Goal: Transaction & Acquisition: Purchase product/service

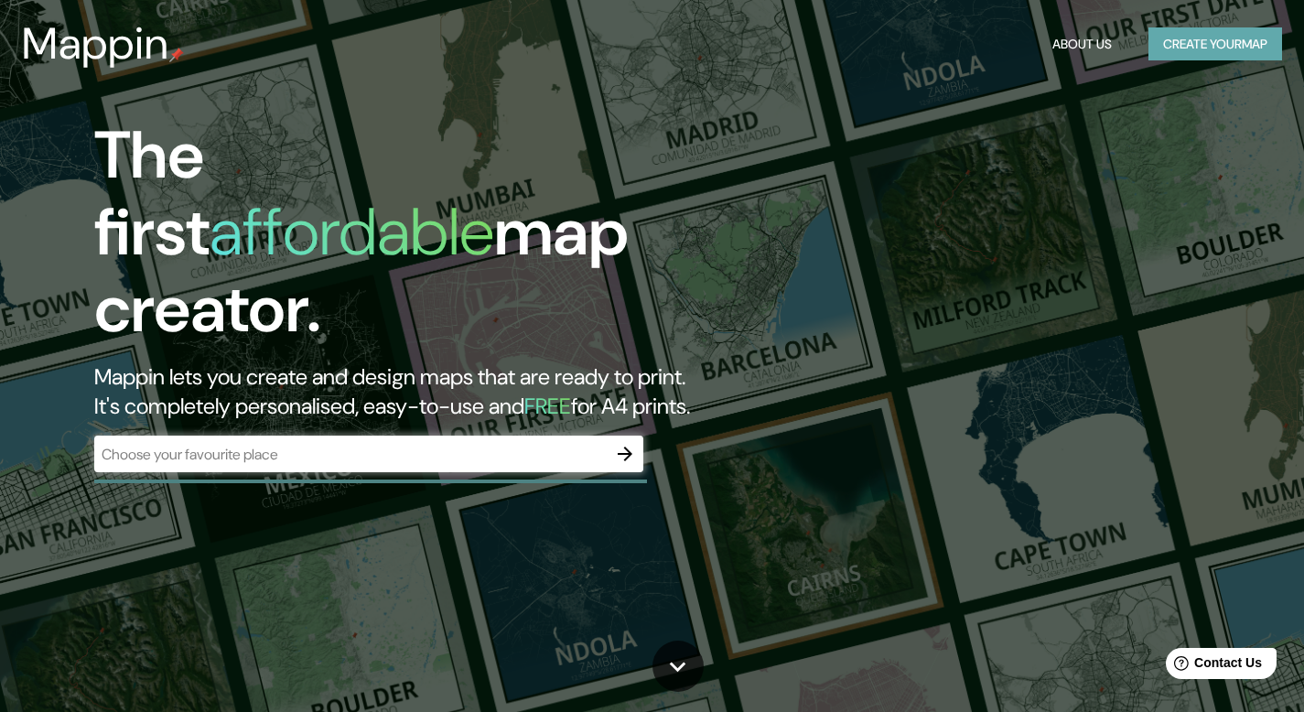
click at [1179, 40] on button "Create your map" at bounding box center [1216, 44] width 134 height 34
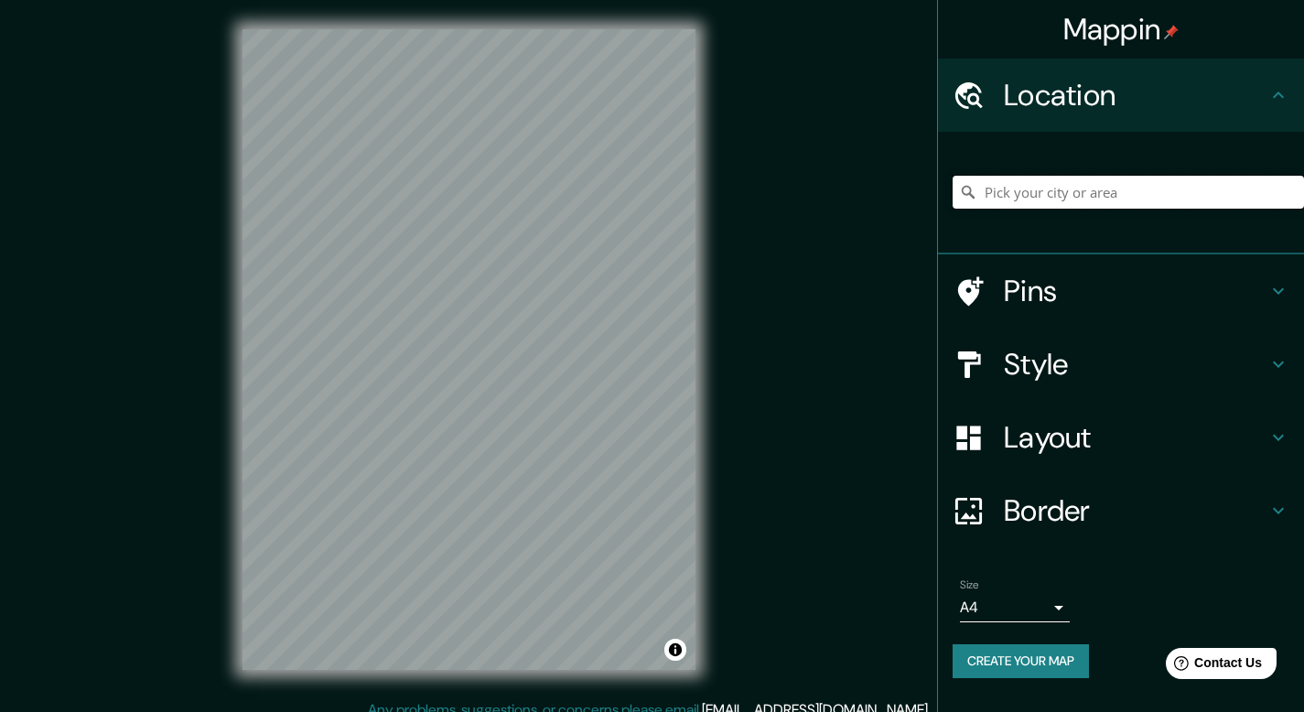
click at [1064, 187] on input "Pick your city or area" at bounding box center [1128, 192] width 351 height 33
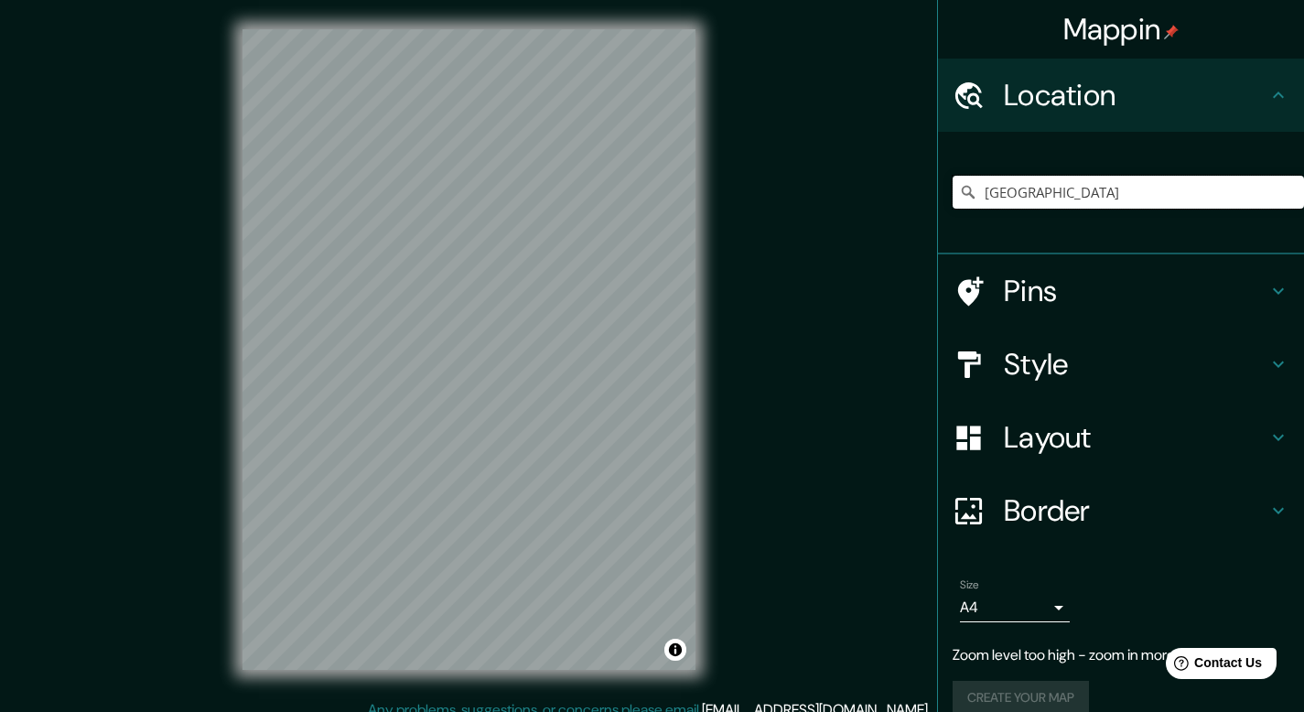
type input "[GEOGRAPHIC_DATA]"
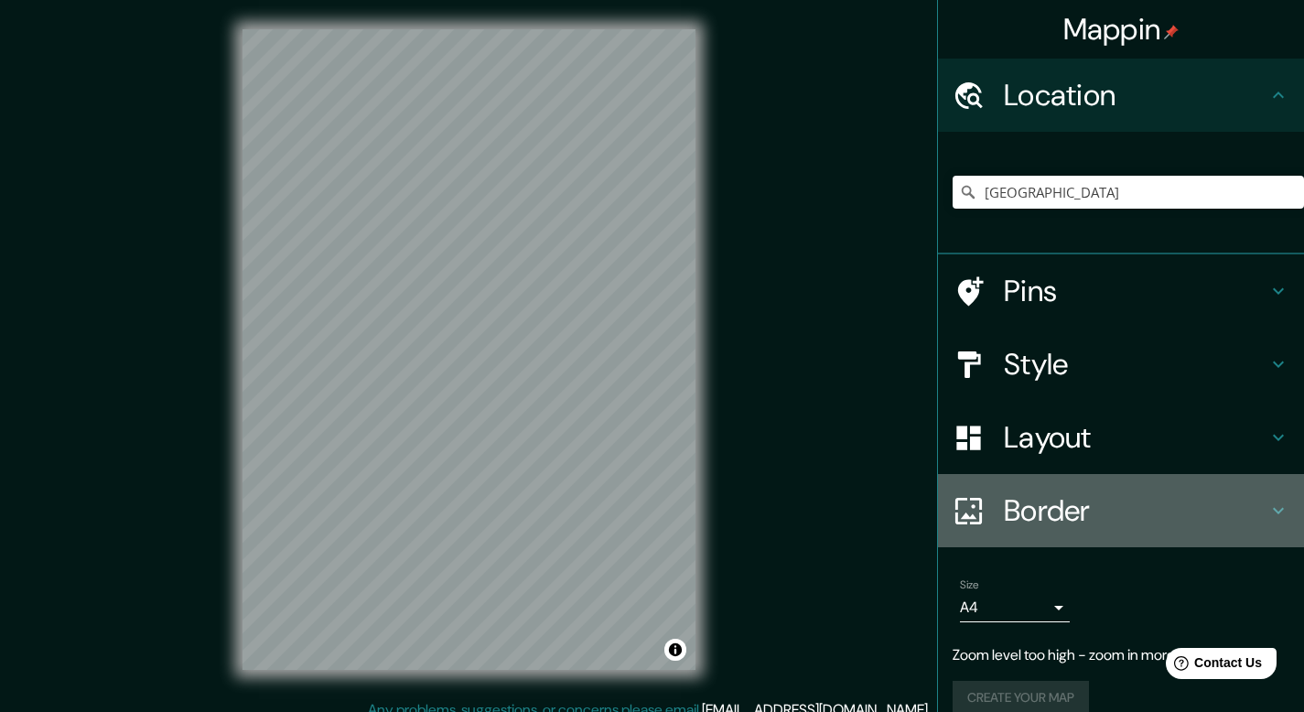
click at [1229, 514] on h4 "Border" at bounding box center [1136, 510] width 264 height 37
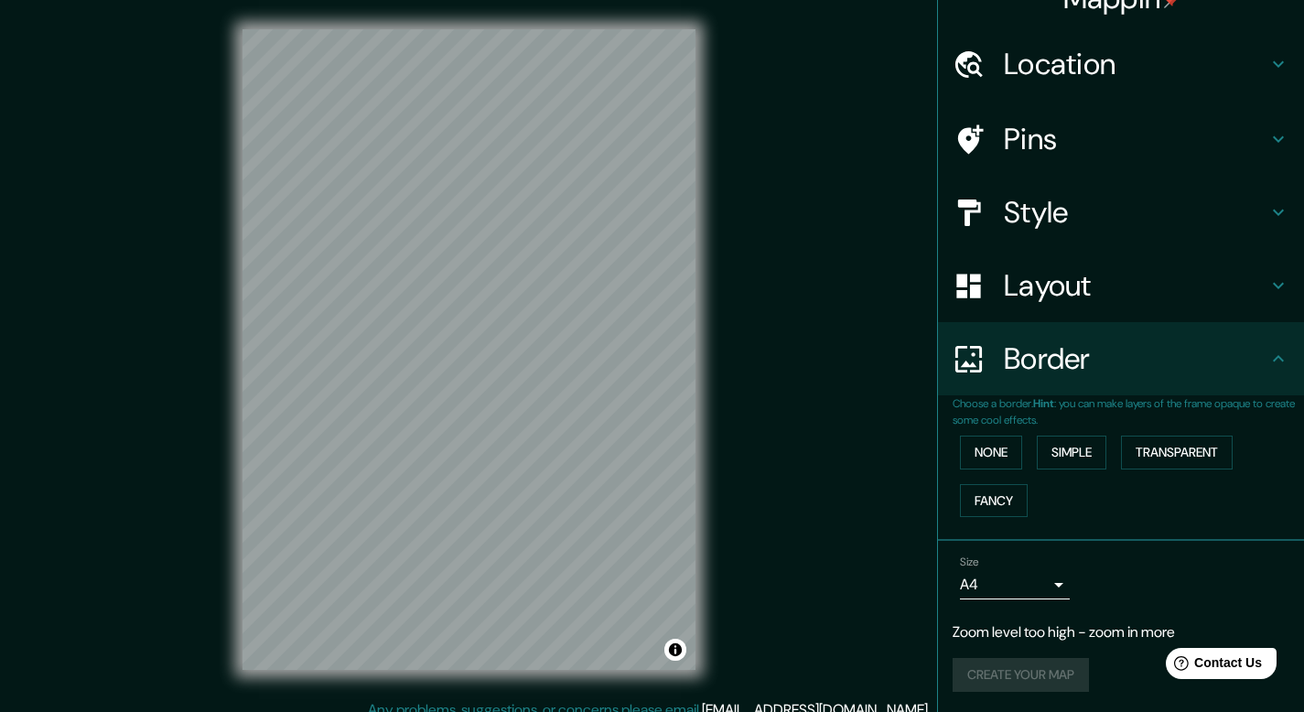
scroll to position [33, 0]
click at [1065, 441] on button "Simple" at bounding box center [1072, 451] width 70 height 34
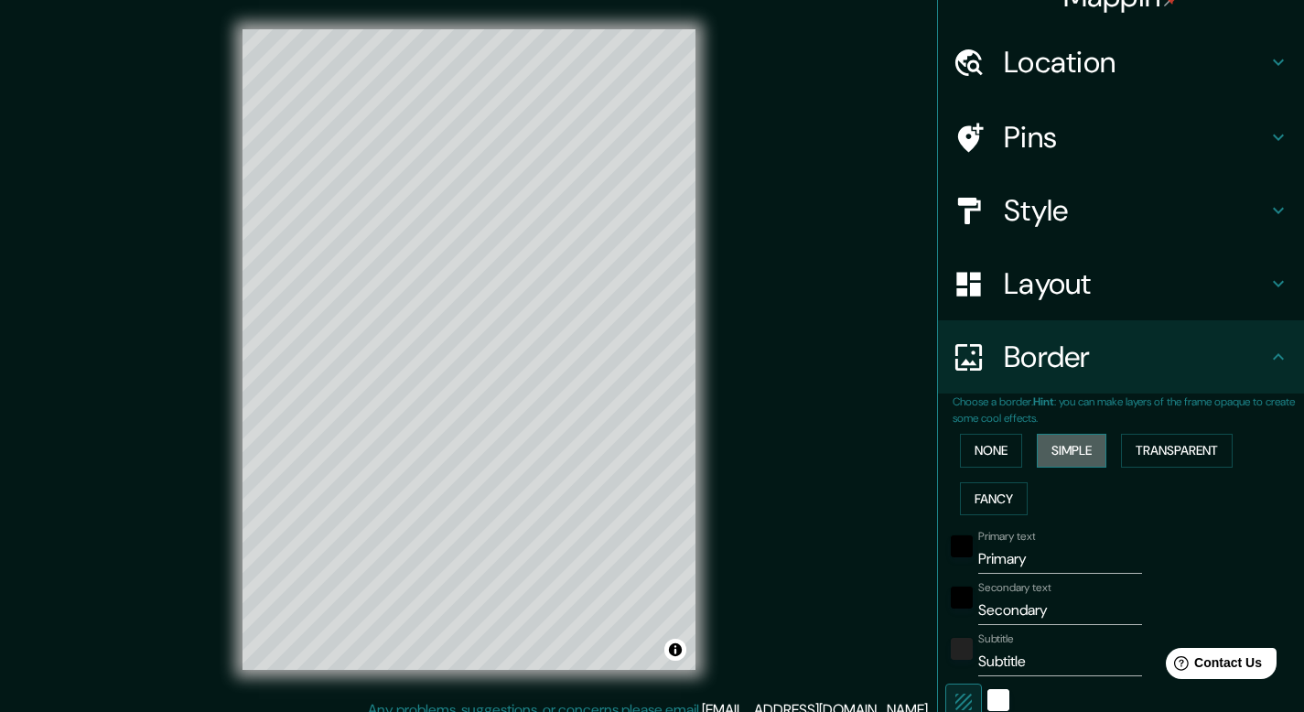
click at [1065, 444] on button "Simple" at bounding box center [1072, 451] width 70 height 34
type input "40"
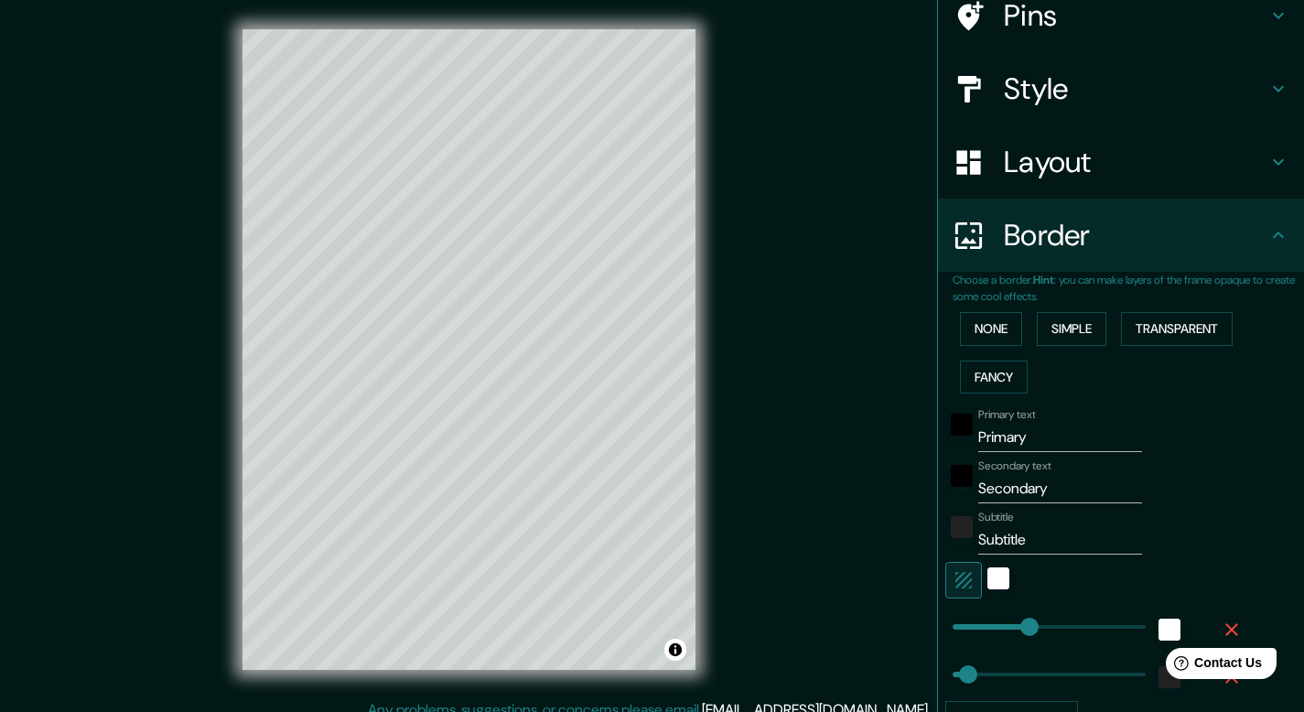
scroll to position [158, 0]
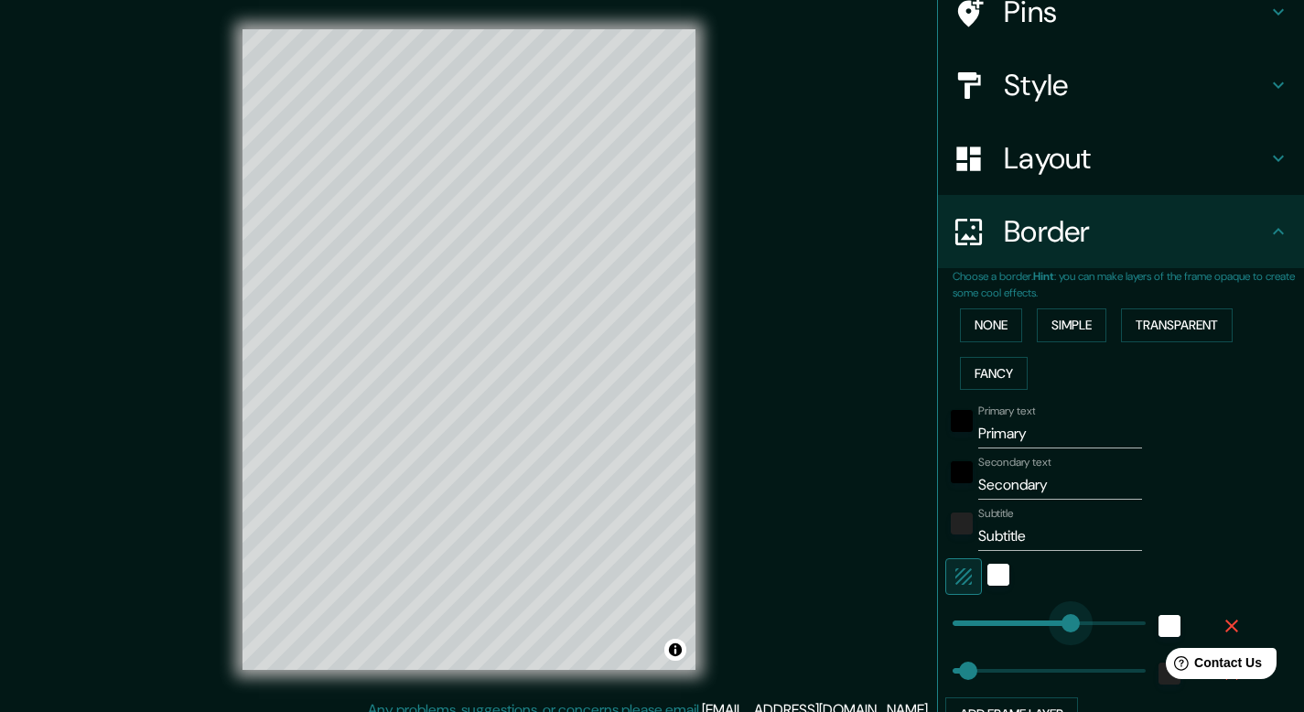
type input "355"
drag, startPoint x: 1015, startPoint y: 620, endPoint x: 1077, endPoint y: 616, distance: 62.4
type input "40"
type input "186"
drag, startPoint x: 1077, startPoint y: 616, endPoint x: 1008, endPoint y: 619, distance: 69.6
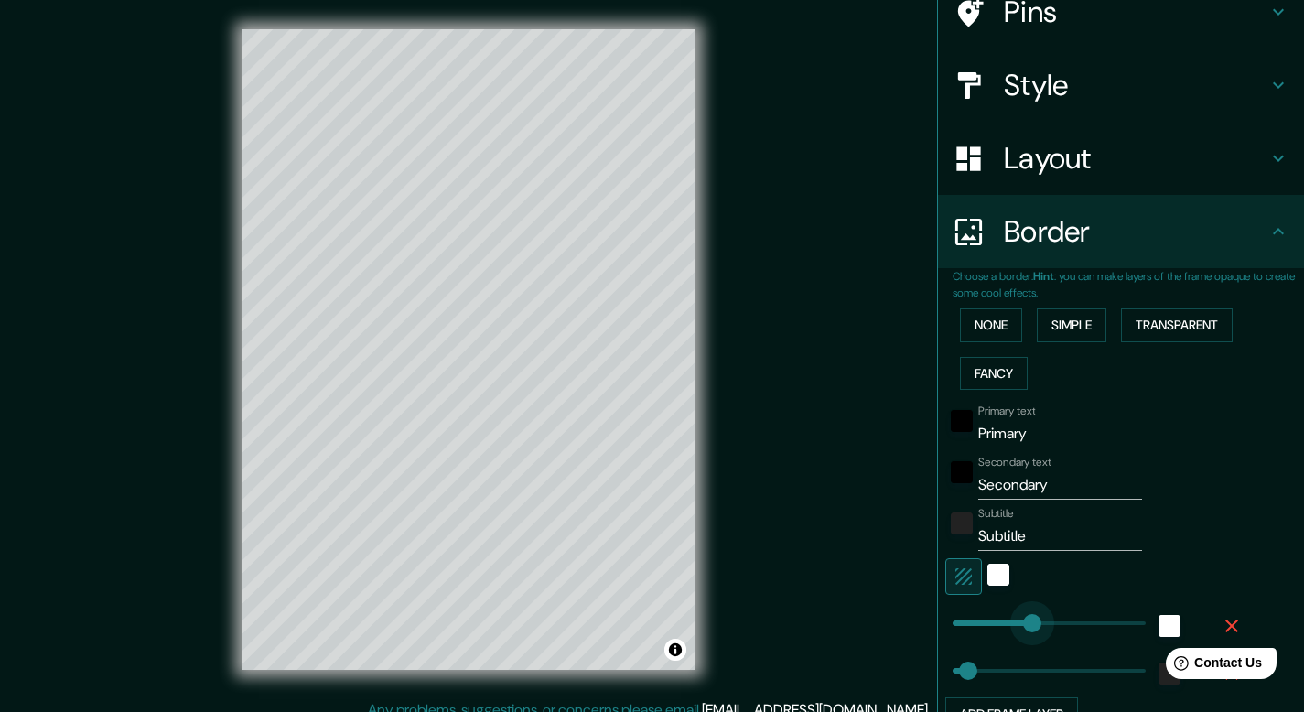
type input "40"
type input "92"
drag, startPoint x: 1008, startPoint y: 619, endPoint x: 975, endPoint y: 619, distance: 33.0
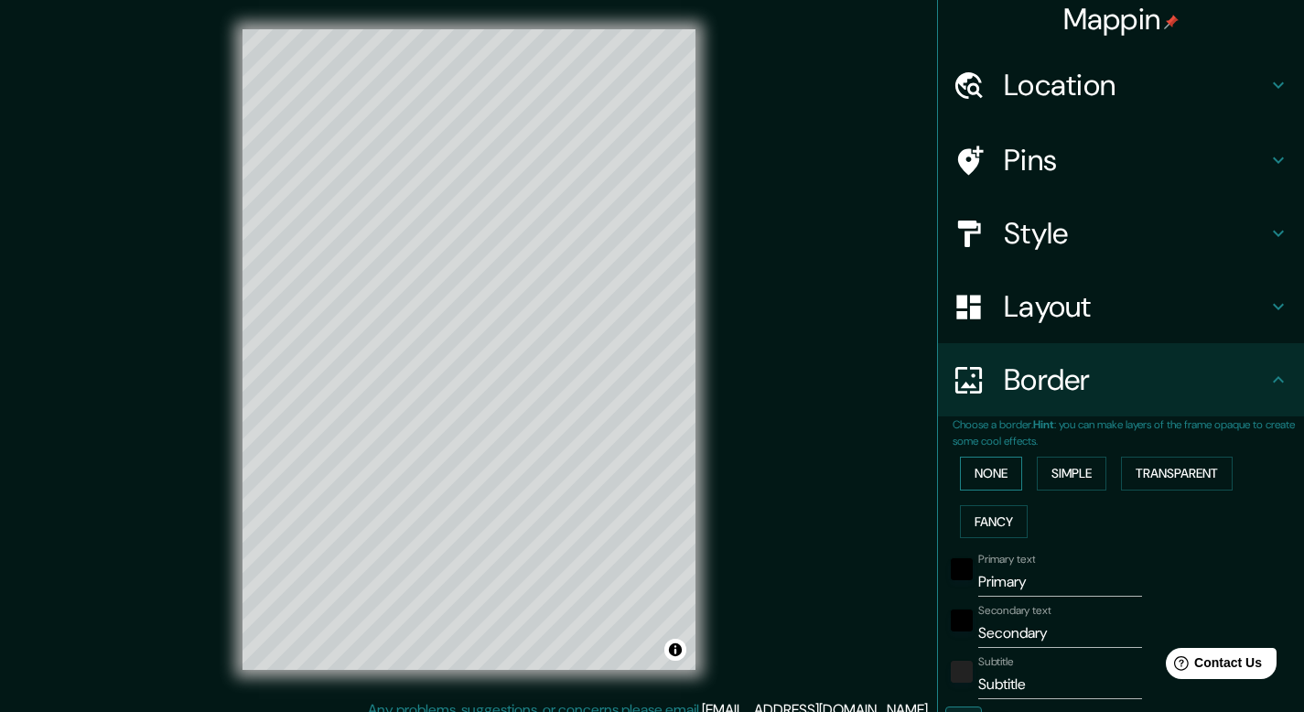
scroll to position [0, 0]
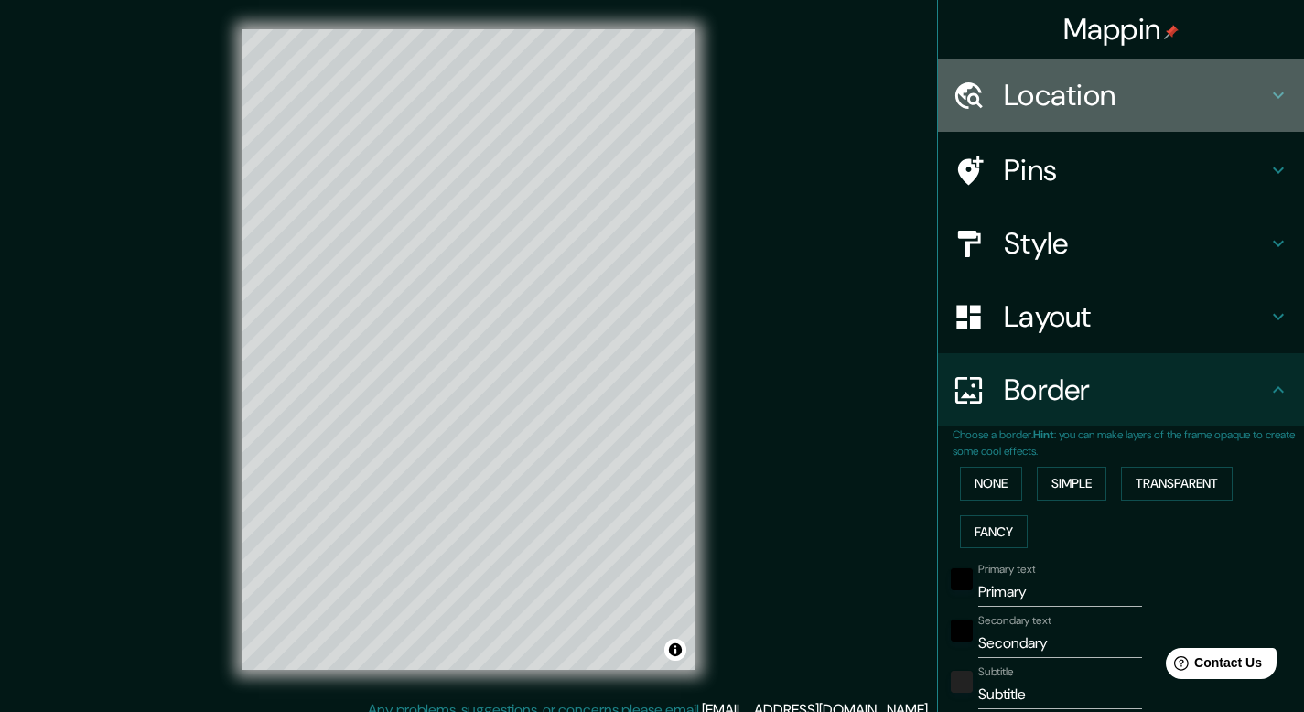
click at [1079, 93] on h4 "Location" at bounding box center [1136, 95] width 264 height 37
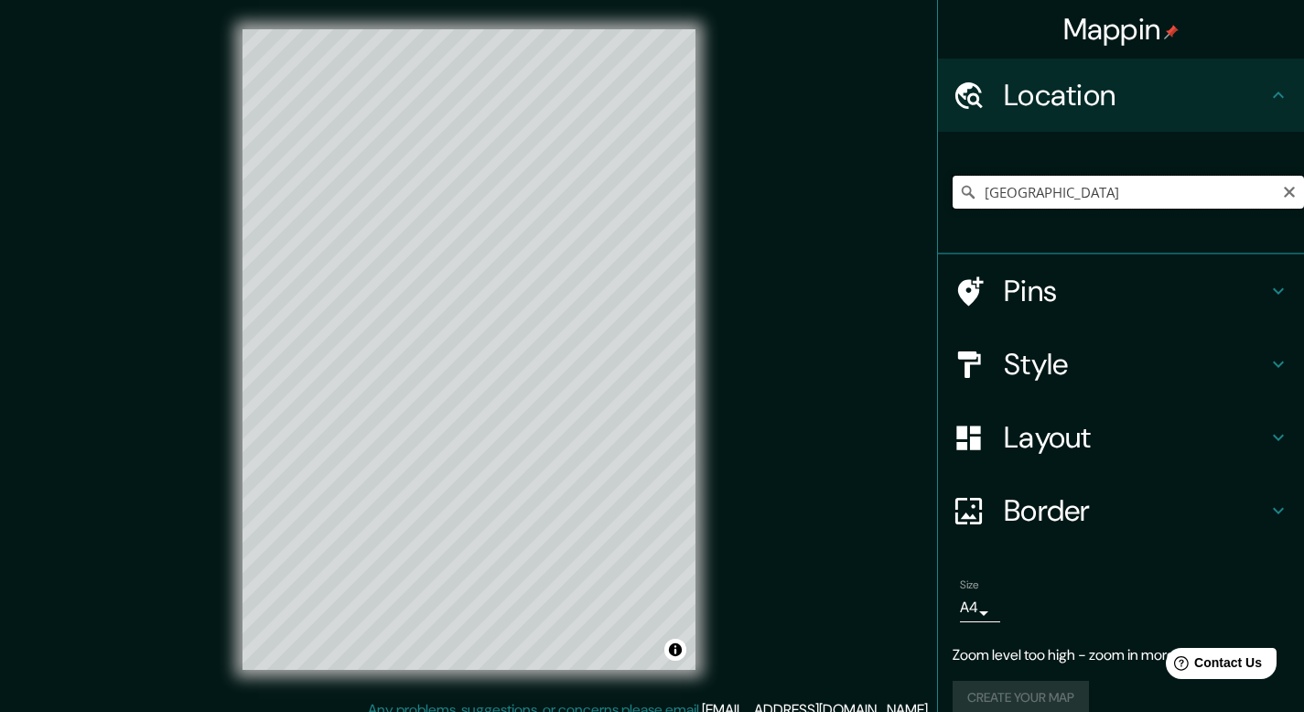
click at [1016, 200] on input "[GEOGRAPHIC_DATA]" at bounding box center [1128, 192] width 351 height 33
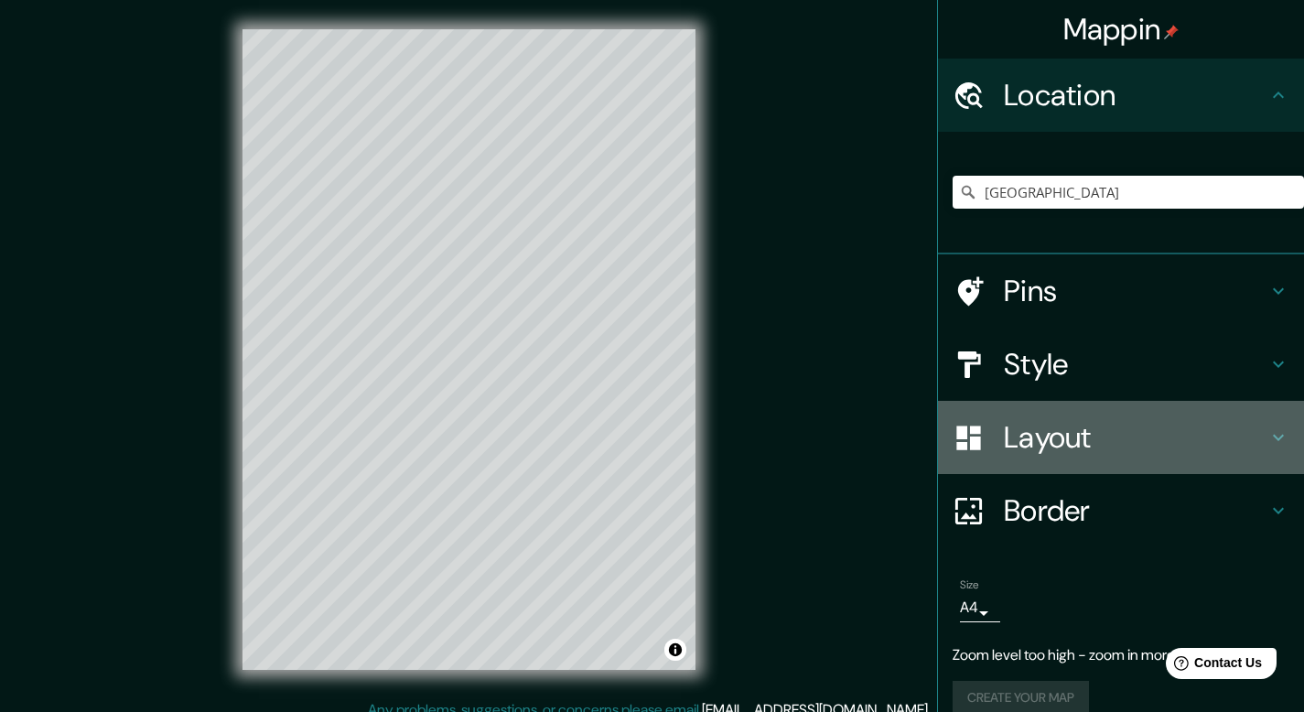
click at [1079, 455] on h4 "Layout" at bounding box center [1136, 437] width 264 height 37
type input "40"
